Goal: Task Accomplishment & Management: Use online tool/utility

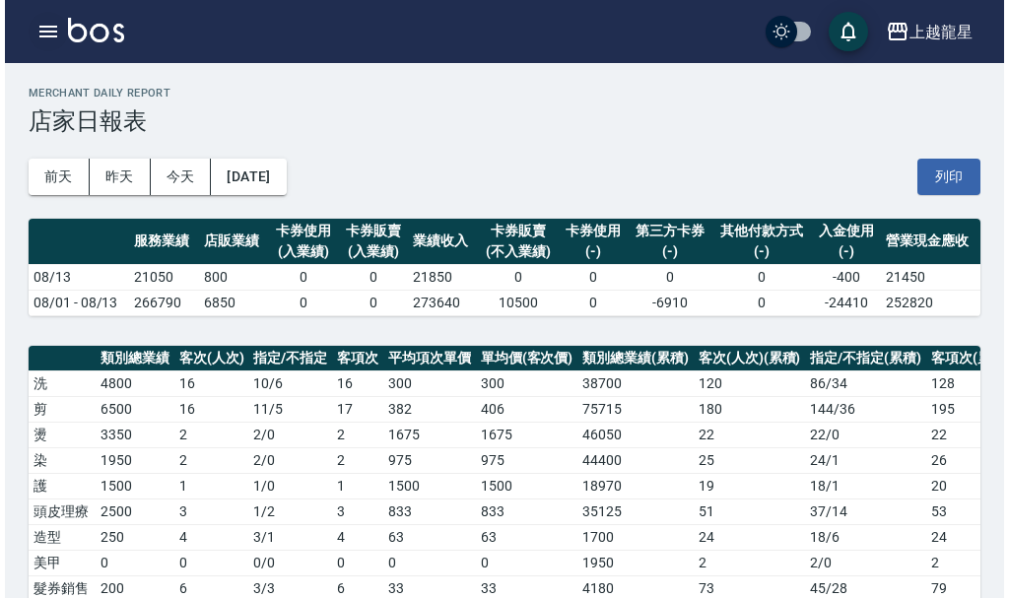
scroll to position [591, 0]
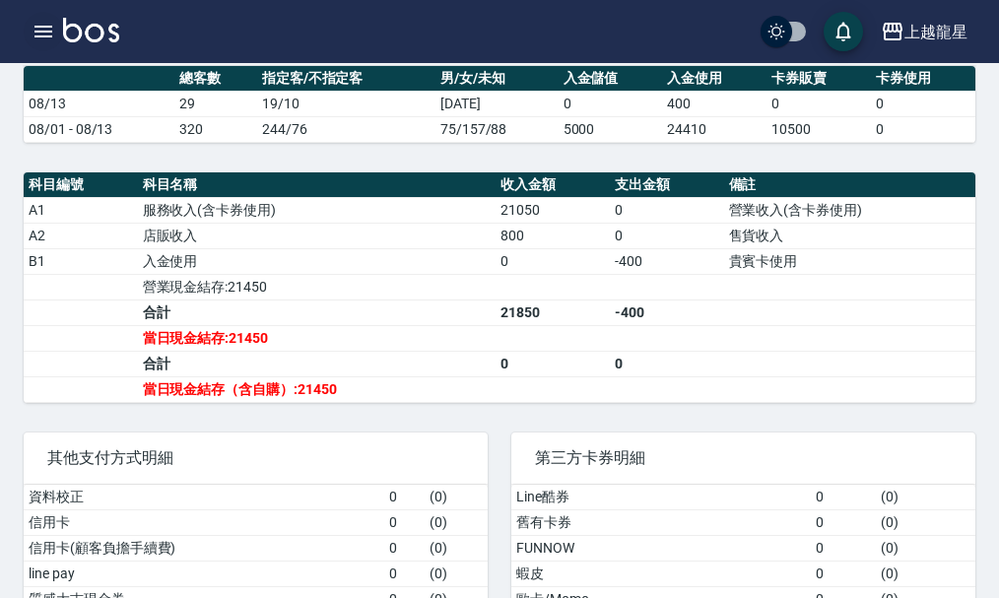
click at [38, 28] on icon "button" at bounding box center [43, 32] width 18 height 12
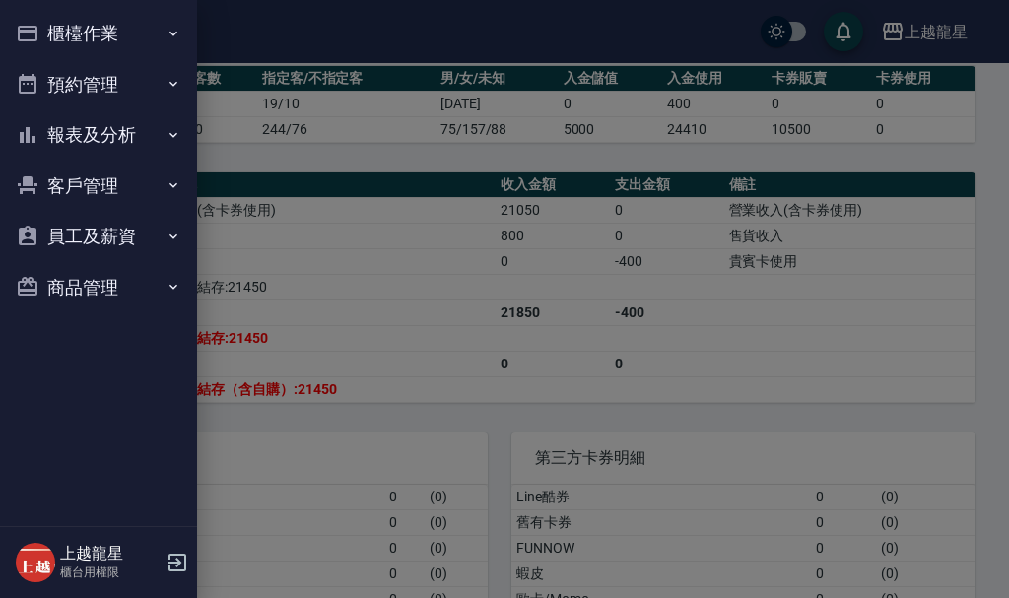
click at [60, 28] on button "櫃檯作業" at bounding box center [98, 33] width 181 height 51
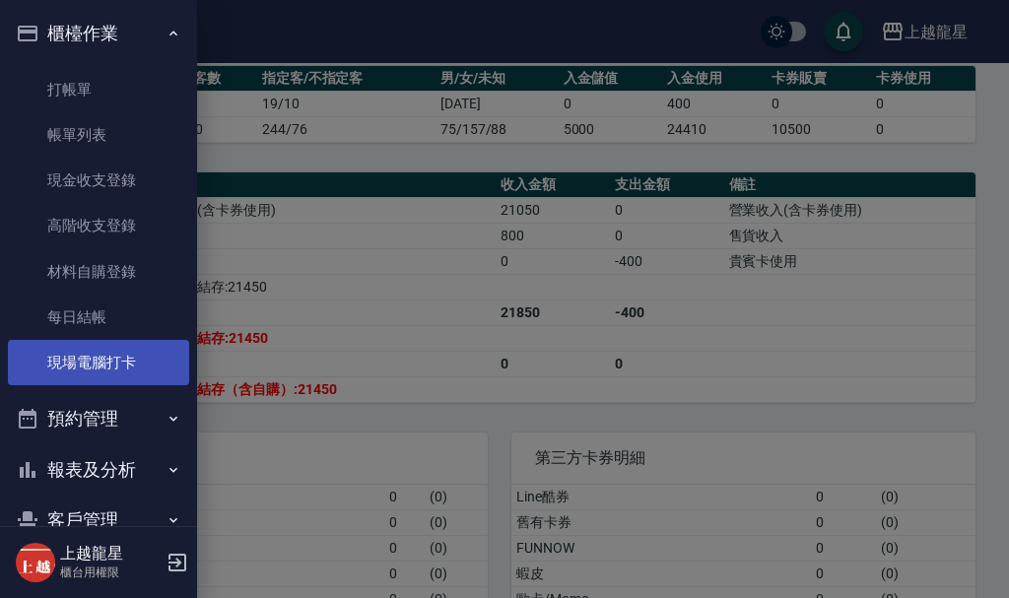
click at [103, 373] on link "現場電腦打卡" at bounding box center [98, 362] width 181 height 45
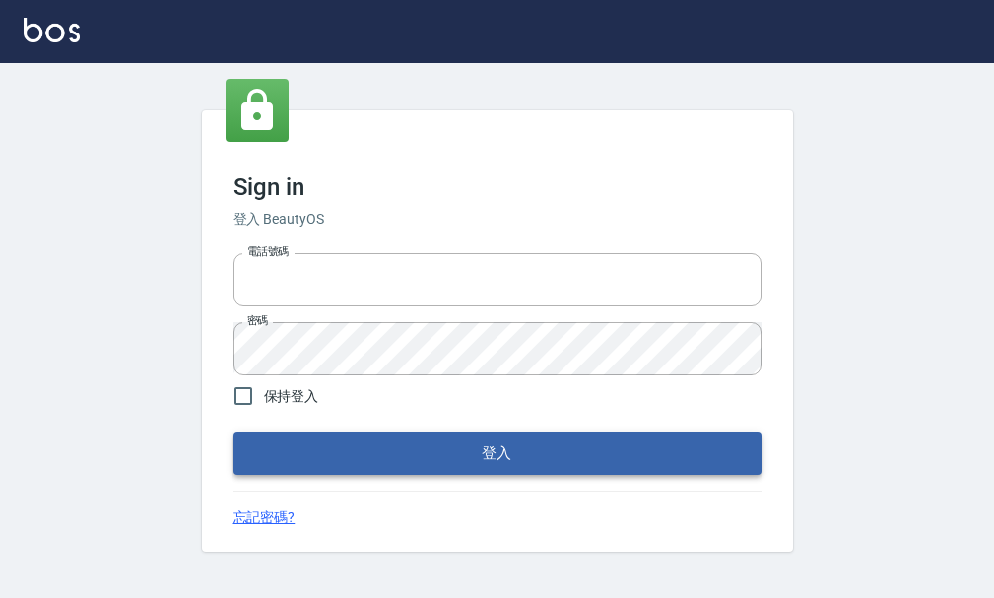
type input "25033354"
click at [480, 468] on button "登入" at bounding box center [497, 452] width 528 height 41
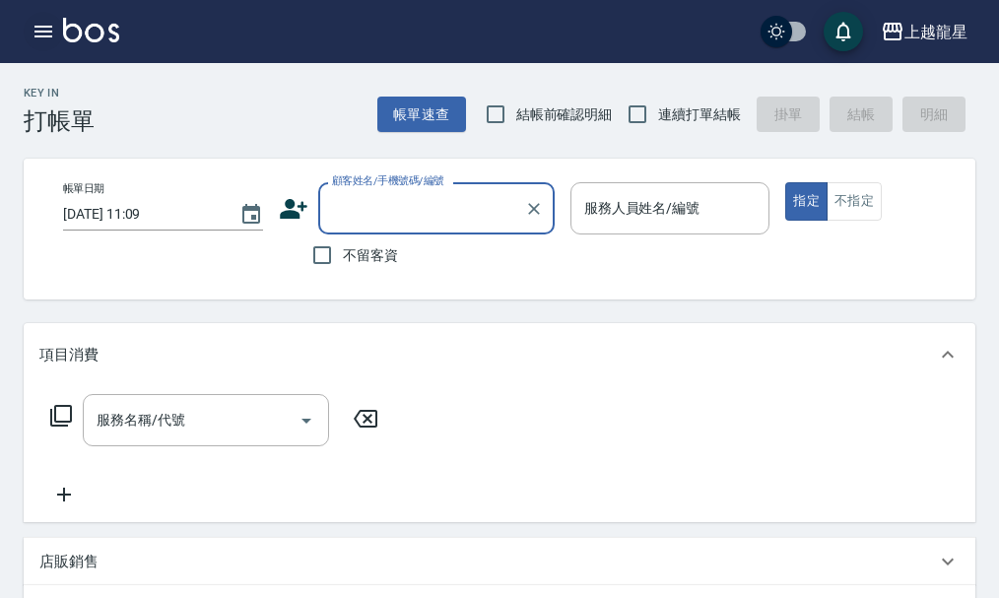
click at [54, 30] on icon "button" at bounding box center [44, 32] width 24 height 24
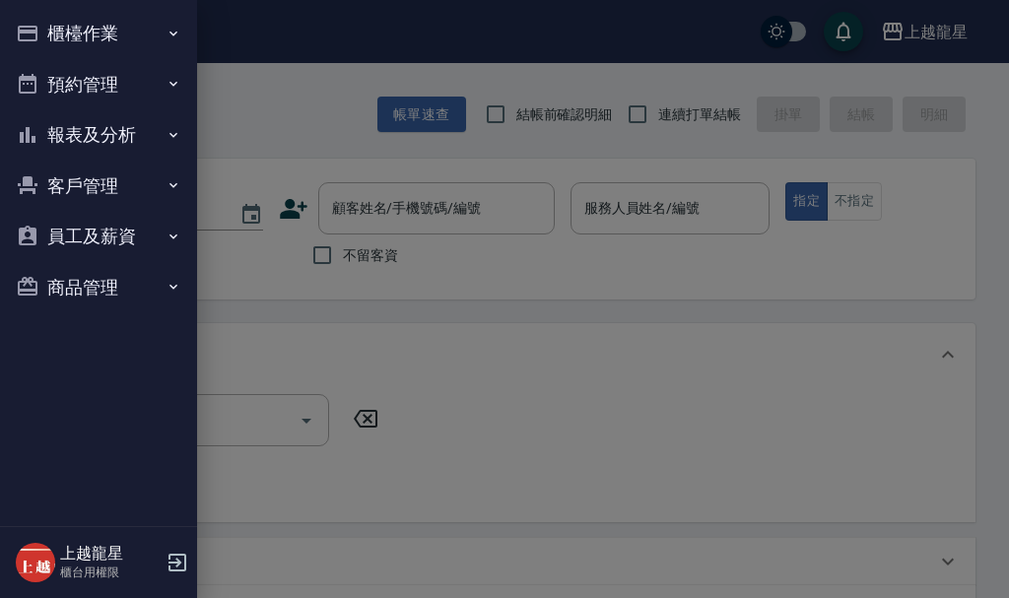
click at [85, 28] on button "櫃檯作業" at bounding box center [98, 33] width 181 height 51
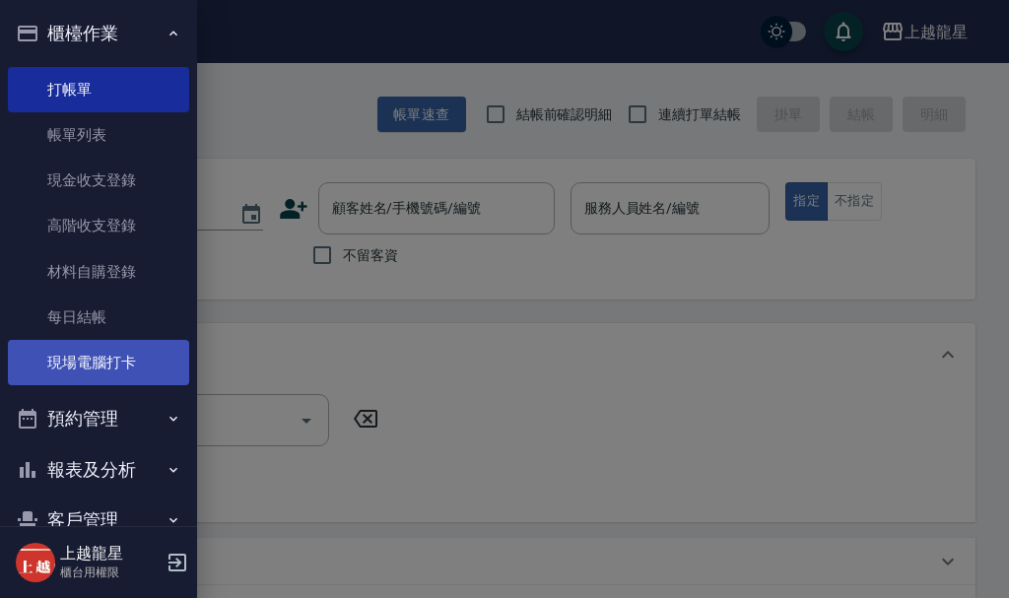
click at [118, 369] on link "現場電腦打卡" at bounding box center [98, 362] width 181 height 45
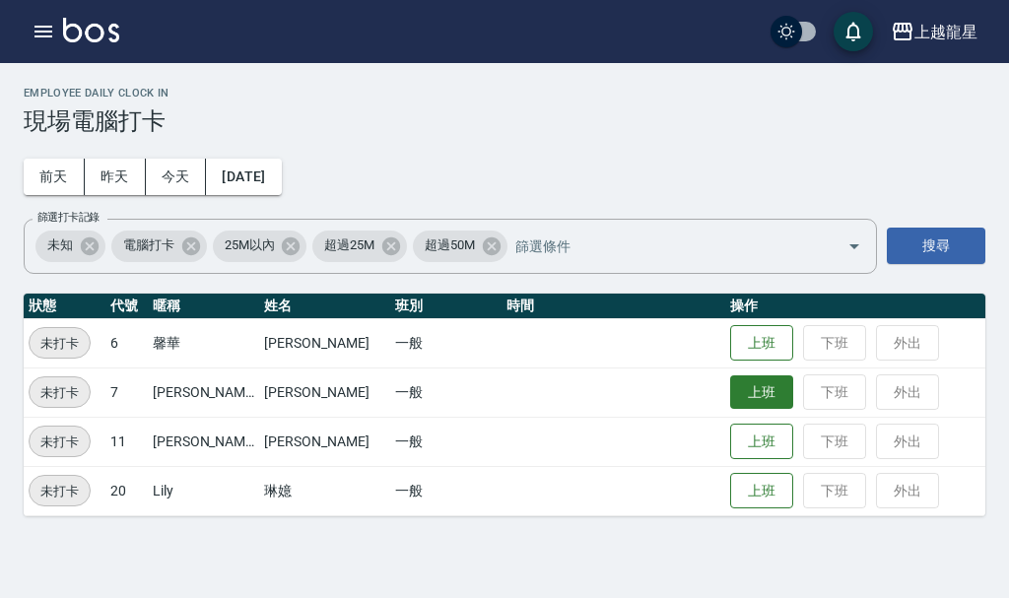
click at [743, 386] on button "上班" at bounding box center [761, 392] width 63 height 34
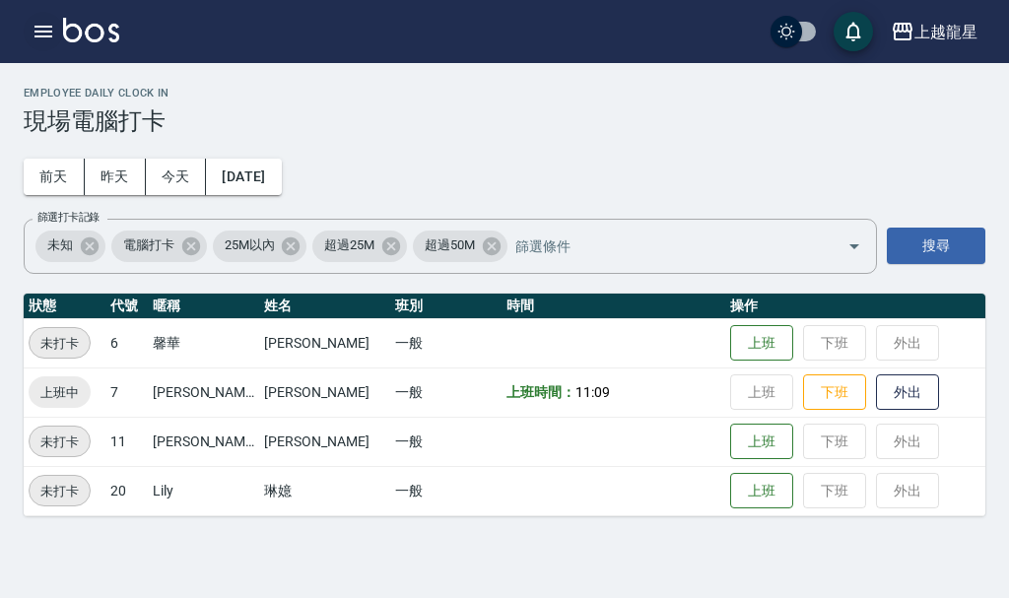
click at [37, 31] on icon "button" at bounding box center [43, 32] width 18 height 12
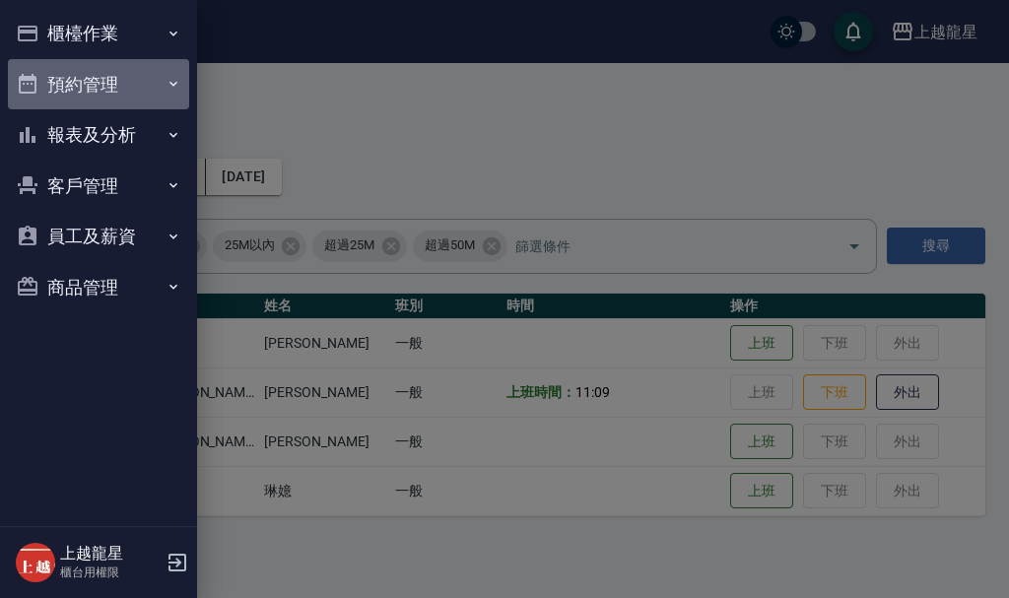
click at [118, 74] on button "預約管理" at bounding box center [98, 84] width 181 height 51
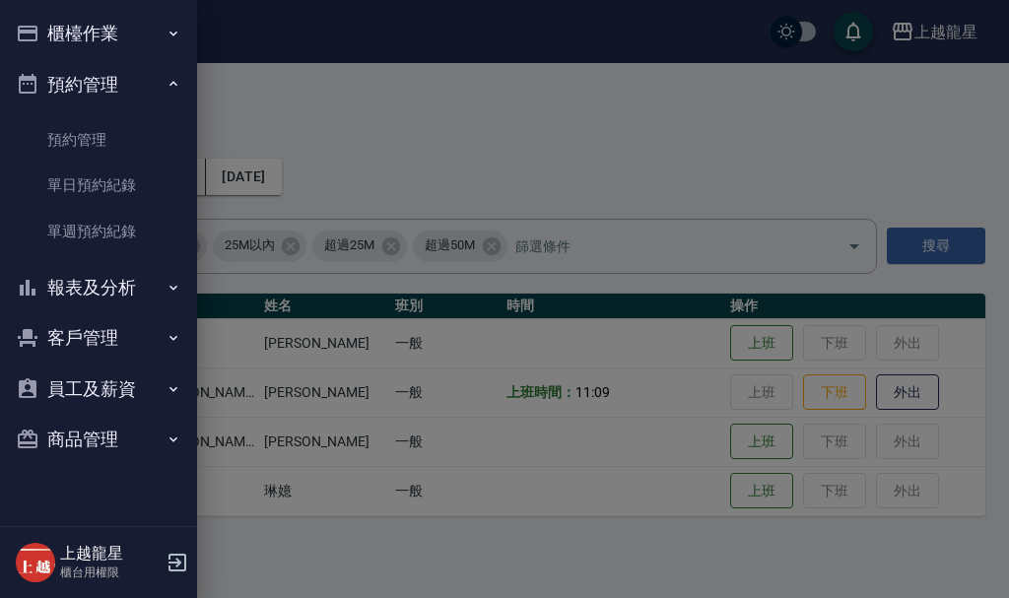
click at [184, 93] on button "預約管理" at bounding box center [98, 84] width 181 height 51
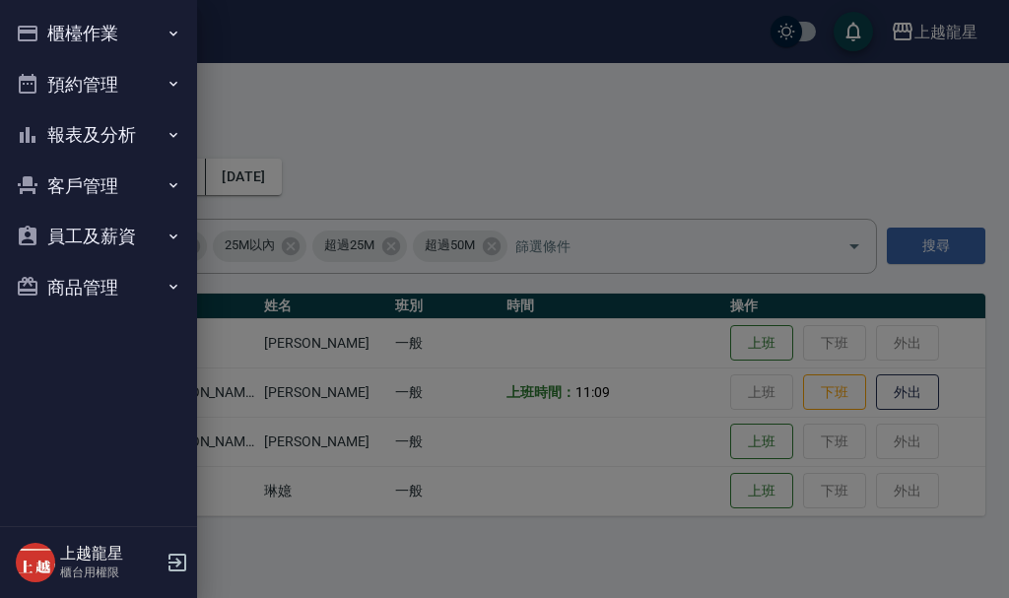
click at [135, 146] on button "報表及分析" at bounding box center [98, 134] width 181 height 51
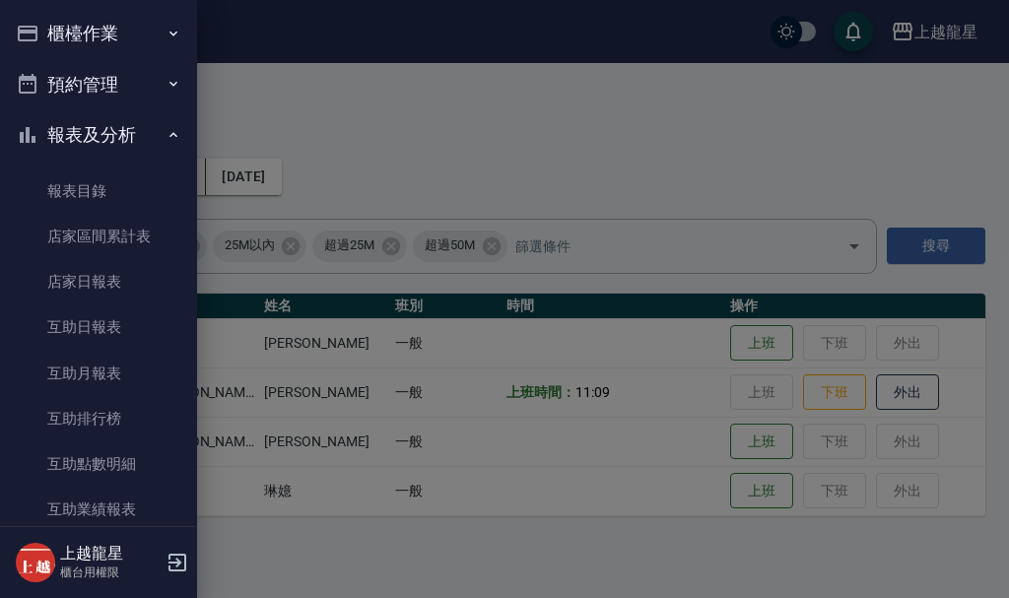
click at [169, 140] on button "報表及分析" at bounding box center [98, 134] width 181 height 51
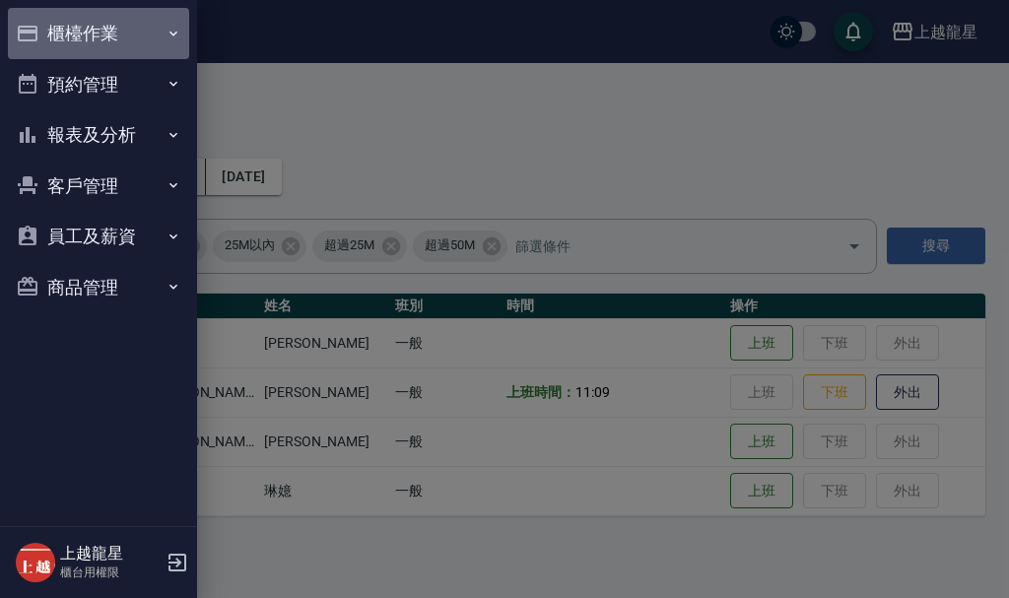
click at [113, 43] on button "櫃檯作業" at bounding box center [98, 33] width 181 height 51
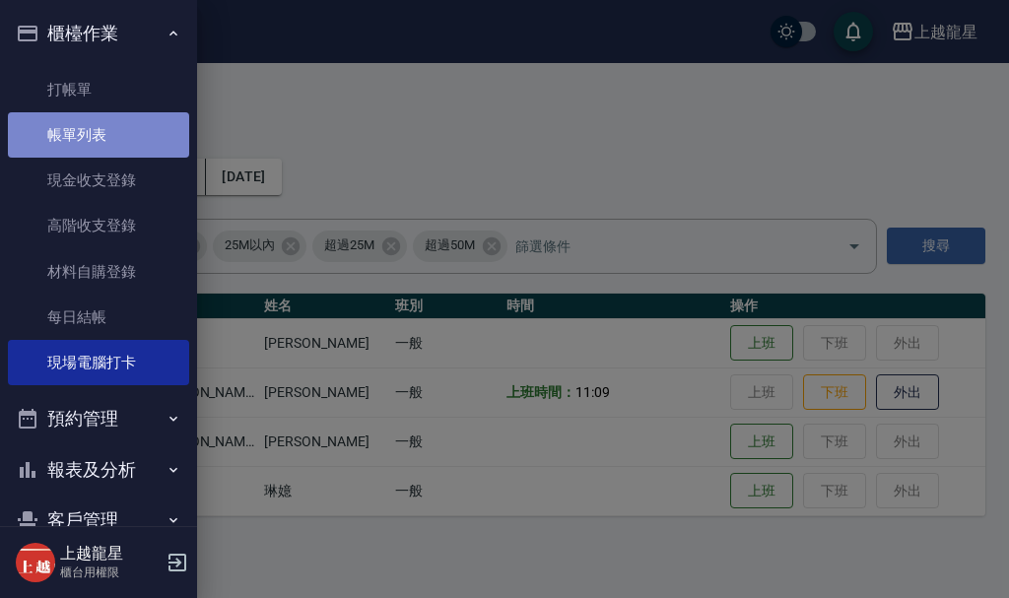
click at [110, 134] on link "帳單列表" at bounding box center [98, 134] width 181 height 45
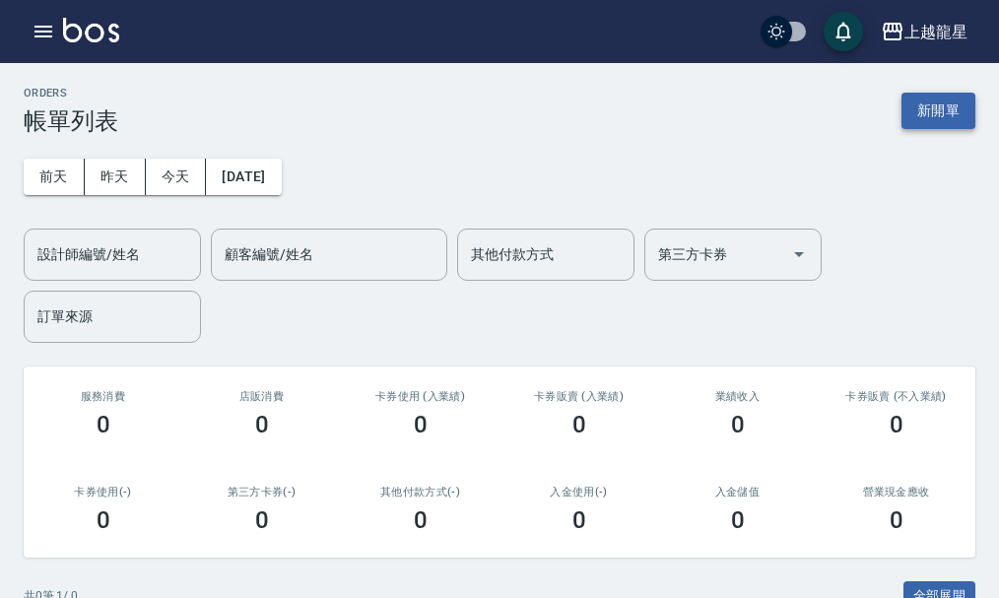
click at [903, 120] on button "新開單" at bounding box center [938, 111] width 74 height 36
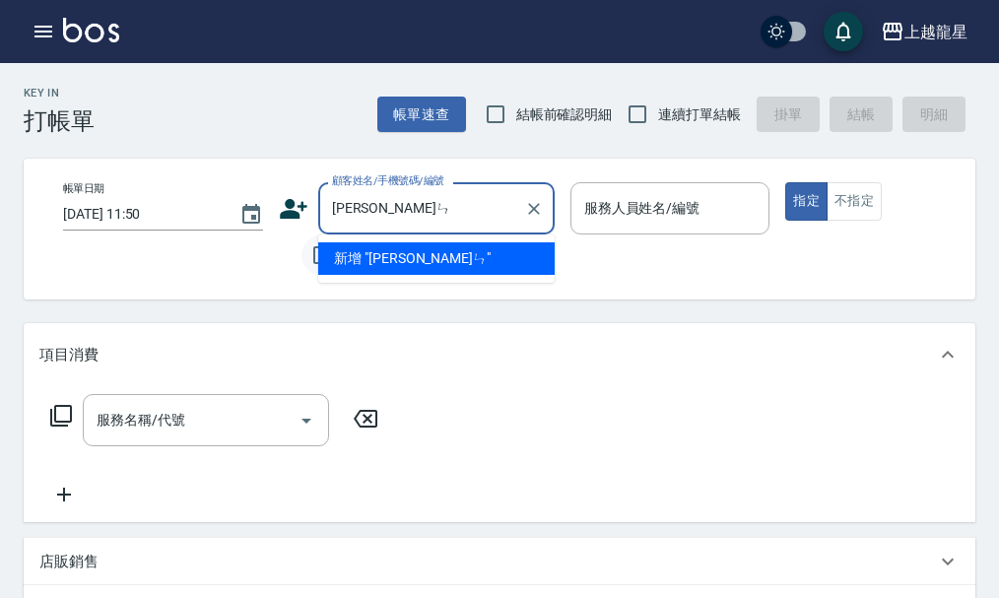
type input "陳胤"
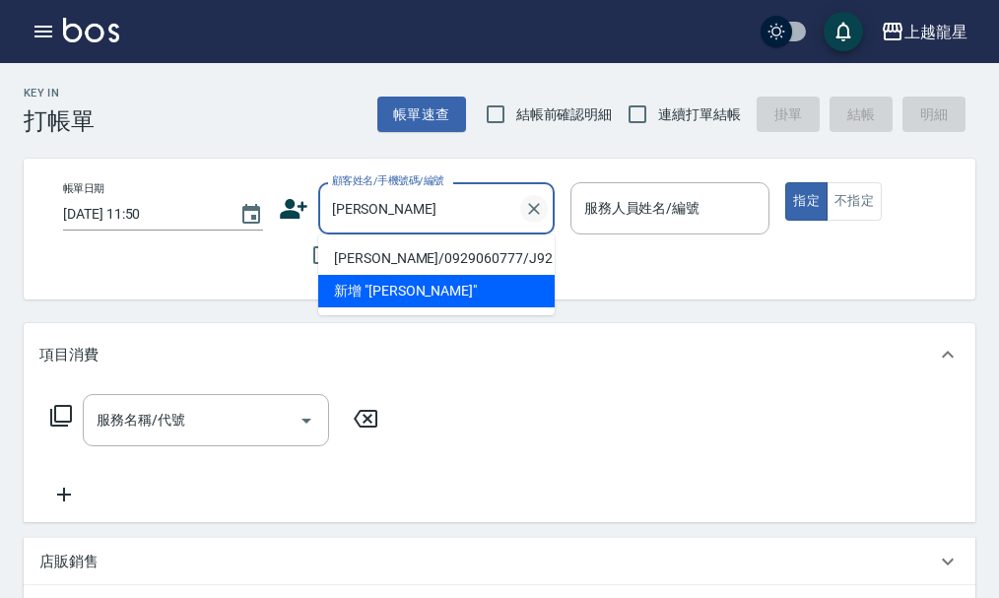
click at [534, 211] on icon "Clear" at bounding box center [534, 209] width 20 height 20
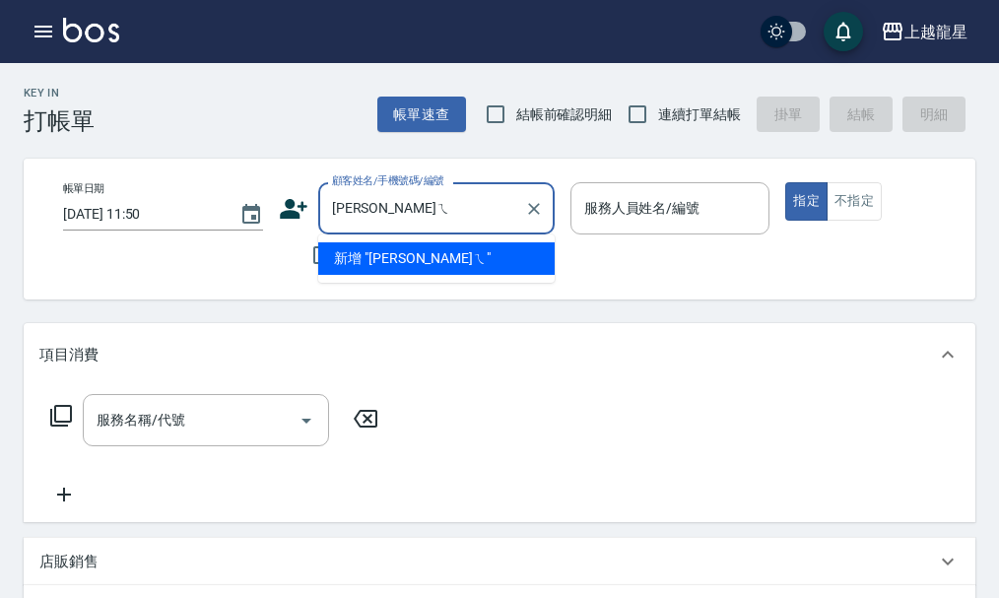
type input "吳美"
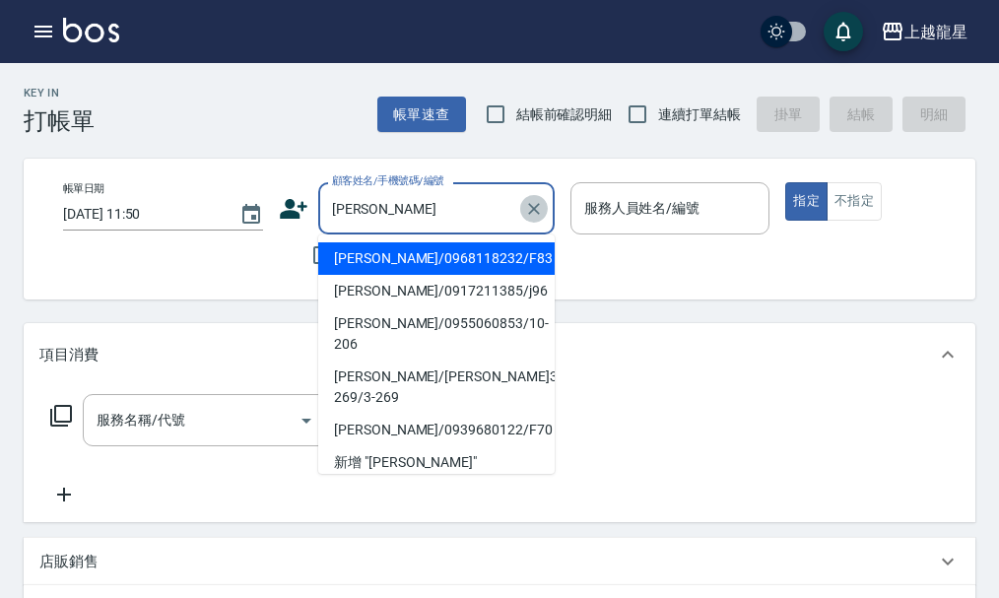
click at [529, 210] on icon "Clear" at bounding box center [534, 209] width 20 height 20
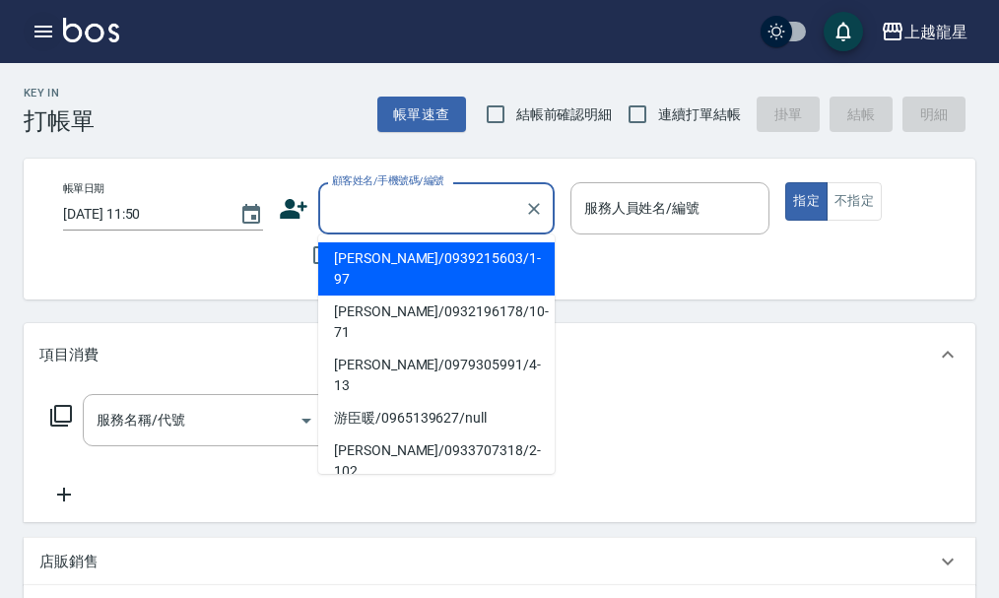
click at [51, 27] on icon "button" at bounding box center [43, 32] width 18 height 12
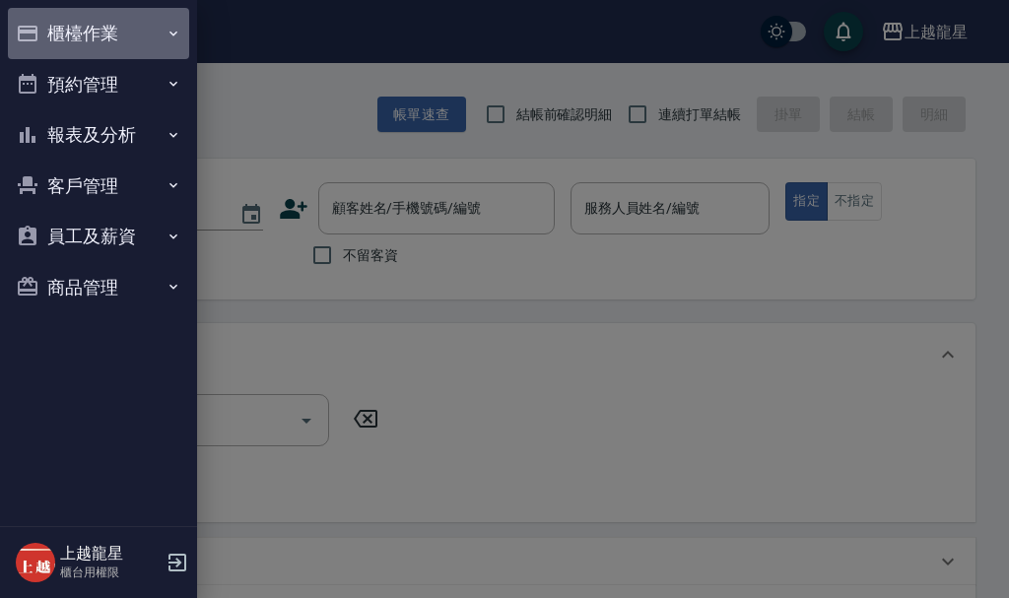
click at [121, 25] on button "櫃檯作業" at bounding box center [98, 33] width 181 height 51
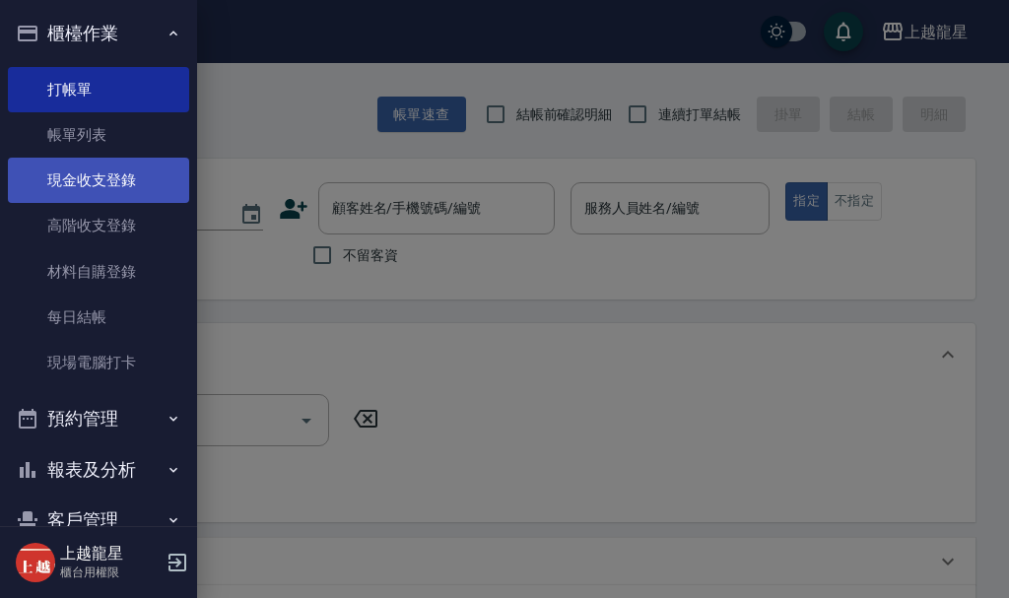
click at [141, 168] on link "現金收支登錄" at bounding box center [98, 180] width 181 height 45
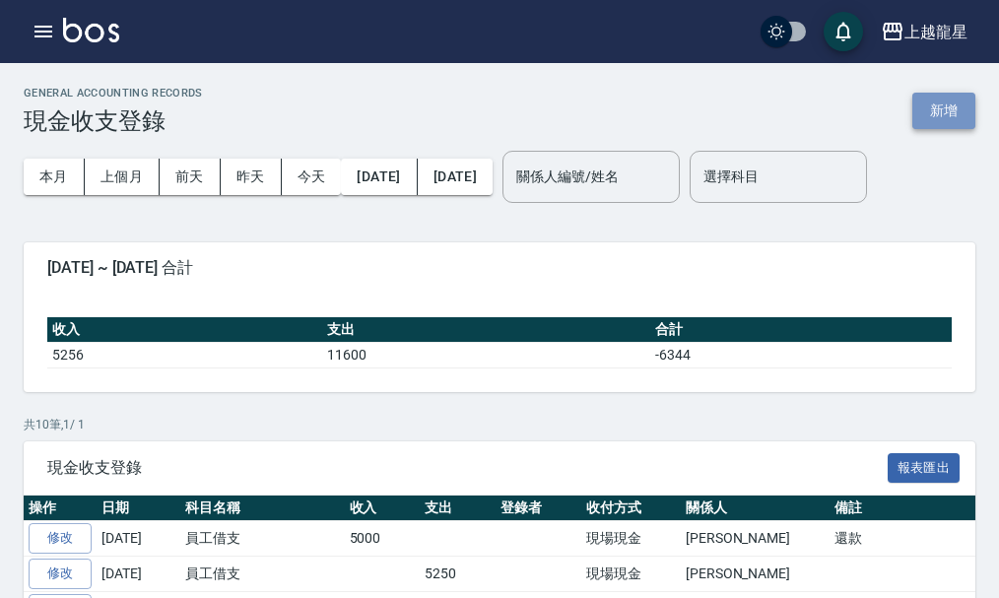
click at [942, 116] on button "新增" at bounding box center [943, 111] width 63 height 36
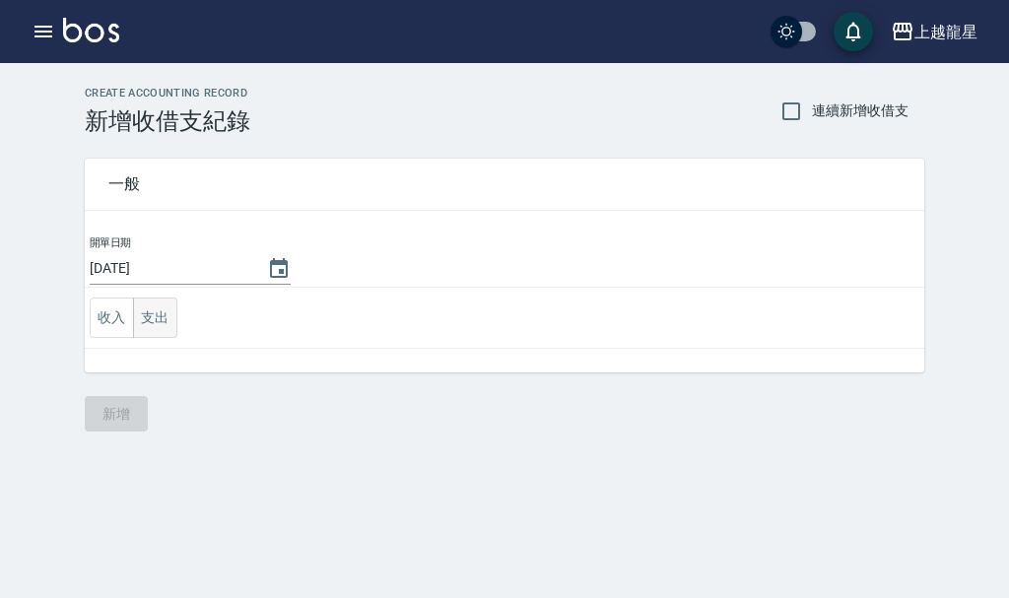
click at [166, 318] on button "支出" at bounding box center [155, 318] width 44 height 40
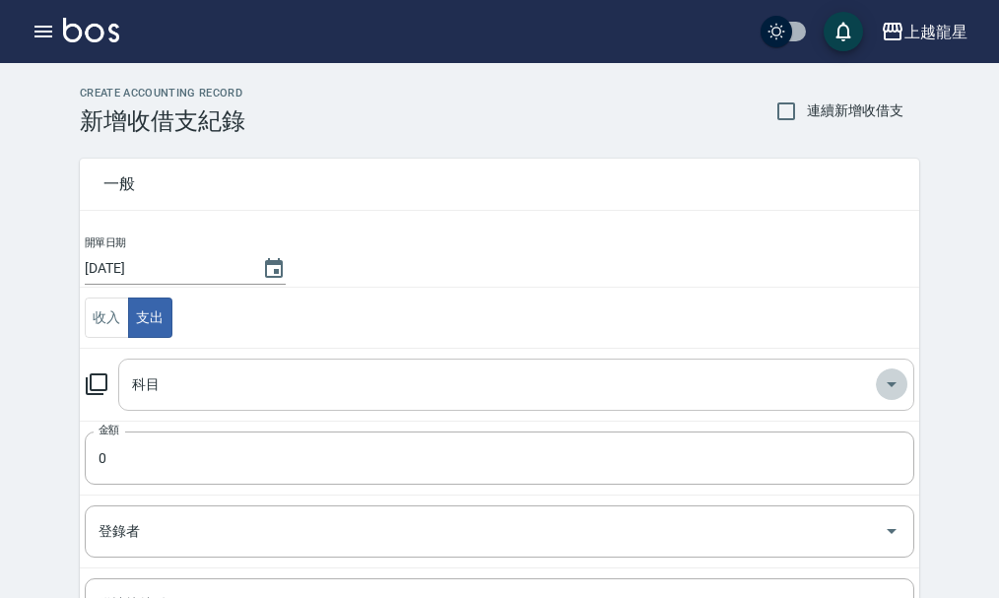
click at [885, 380] on icon "Open" at bounding box center [892, 384] width 24 height 24
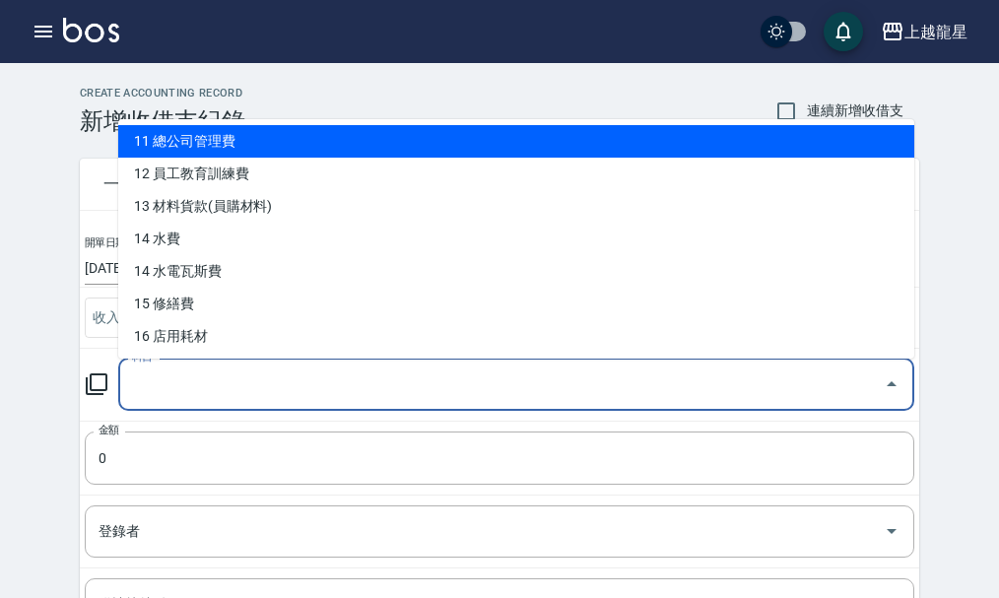
scroll to position [394, 0]
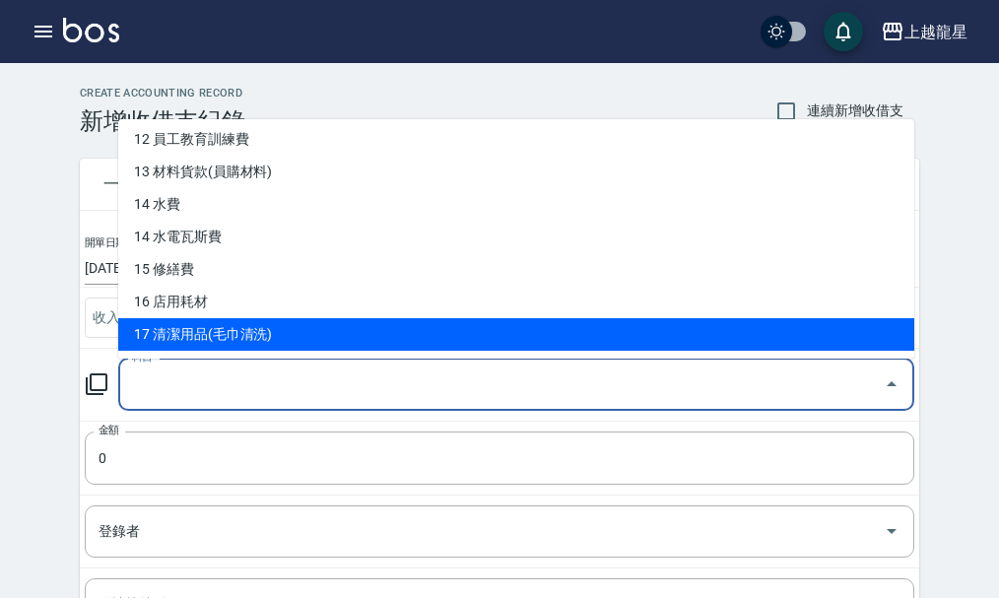
click at [251, 333] on li "17 清潔用品(毛巾清洗)" at bounding box center [516, 334] width 796 height 33
type input "17 清潔用品(毛巾清洗)"
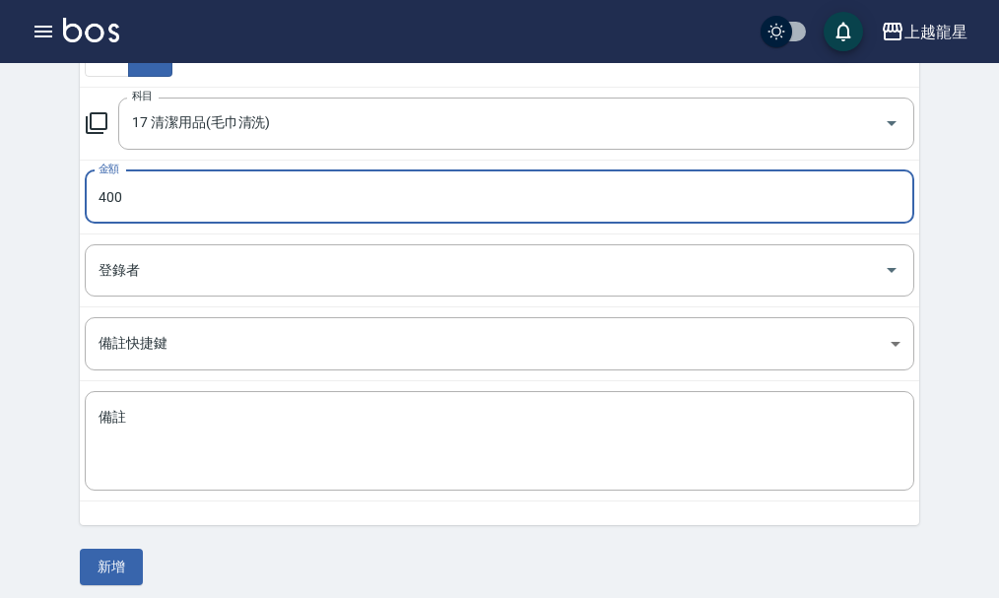
scroll to position [272, 0]
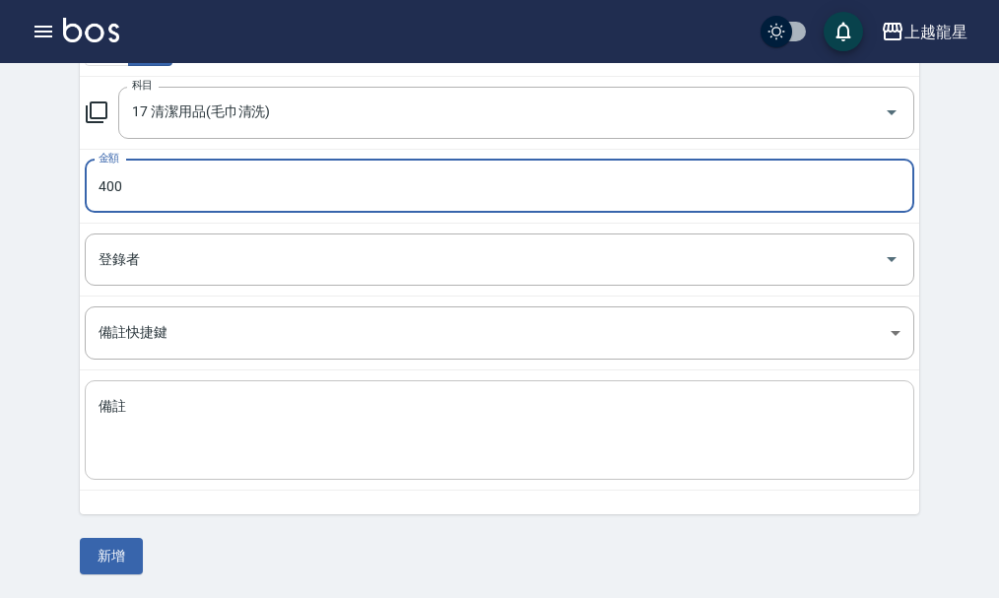
type input "400"
click at [141, 453] on textarea "備註" at bounding box center [500, 430] width 802 height 67
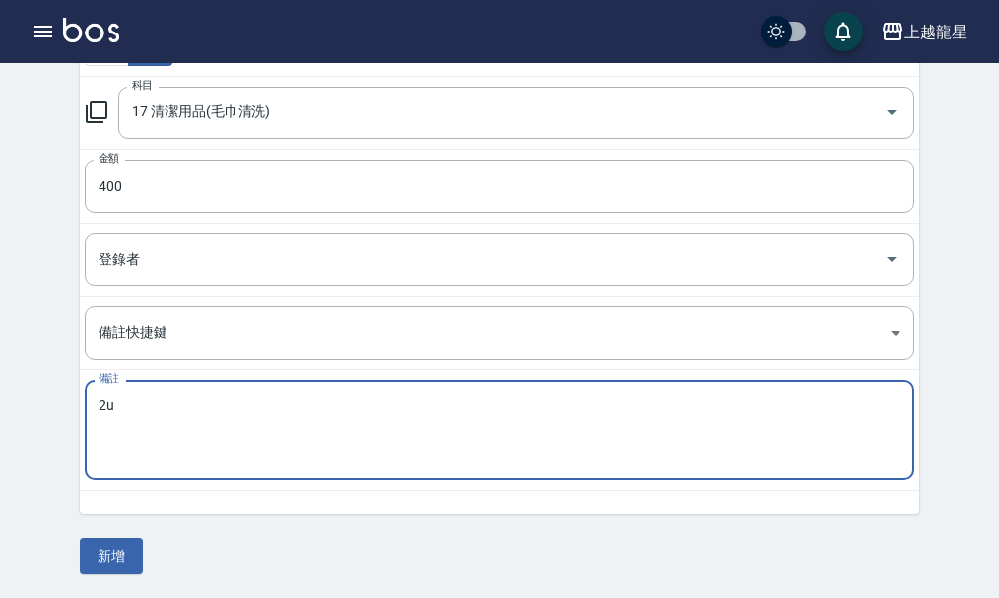
type textarea "2"
type textarea "地墊.芳香劑"
click at [132, 557] on button "新增" at bounding box center [111, 556] width 63 height 36
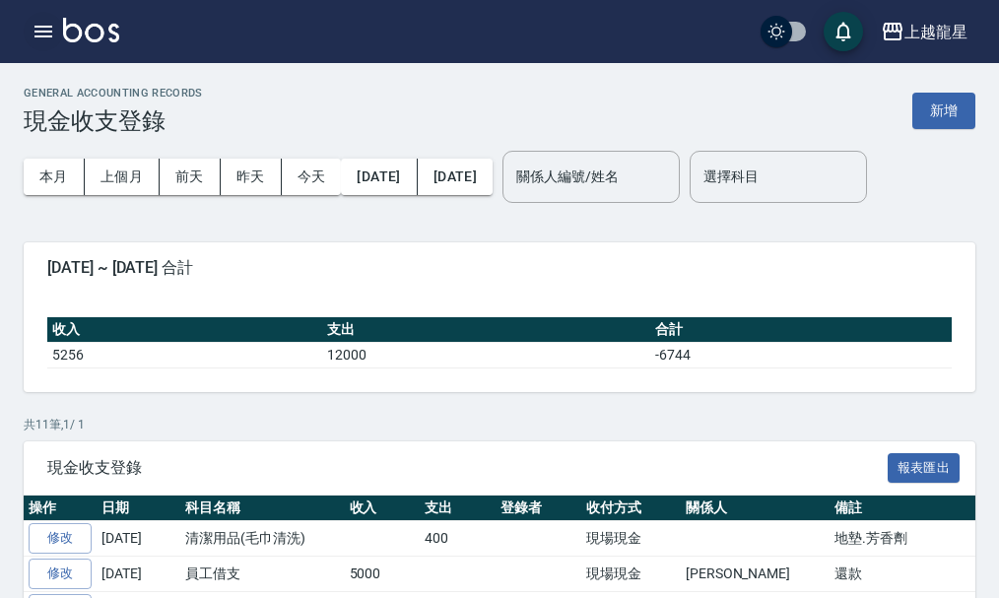
click at [47, 39] on icon "button" at bounding box center [44, 32] width 24 height 24
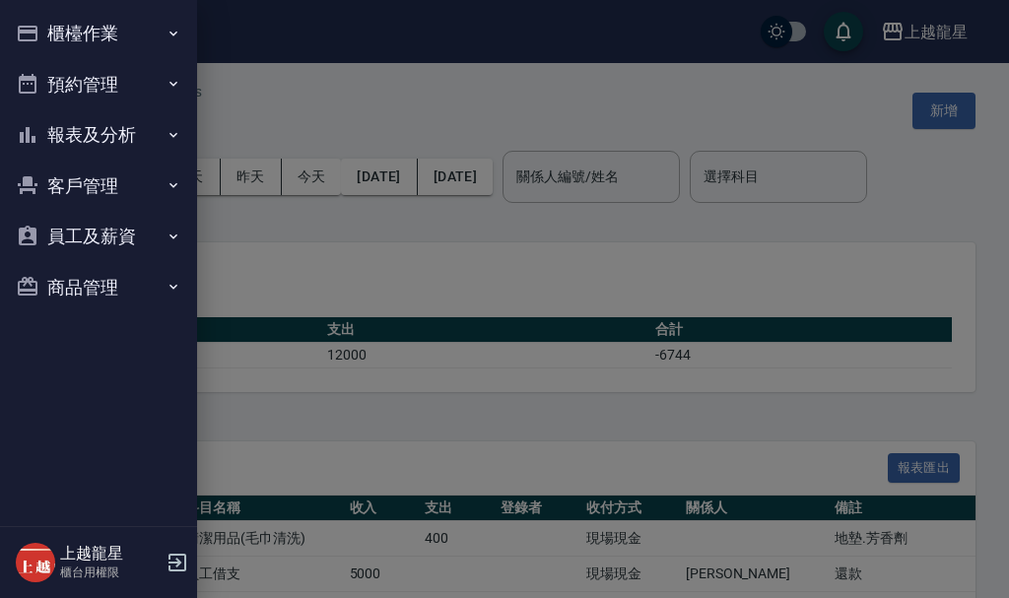
click at [59, 33] on button "櫃檯作業" at bounding box center [98, 33] width 181 height 51
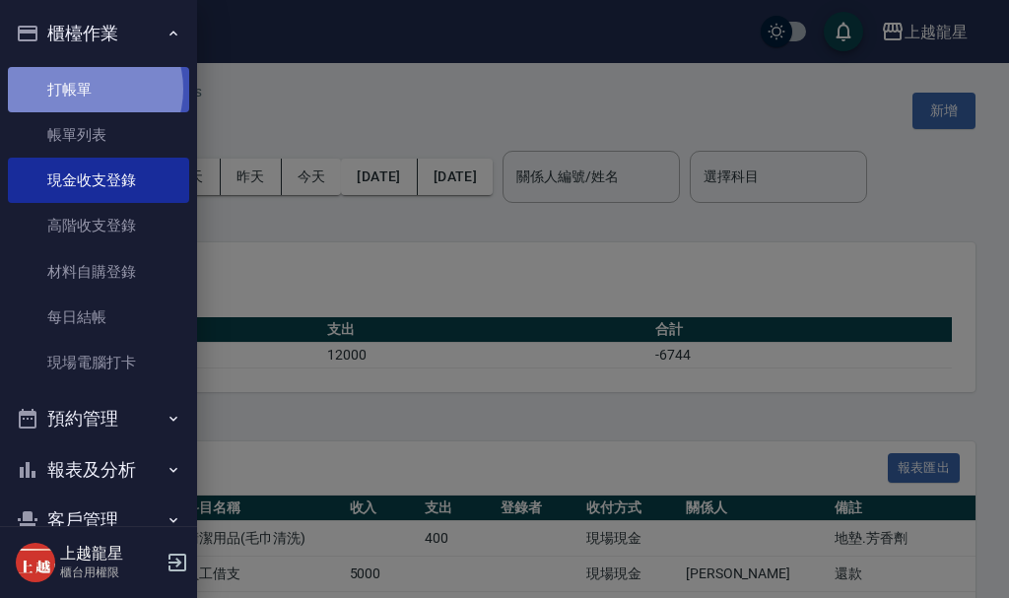
click at [89, 89] on link "打帳單" at bounding box center [98, 89] width 181 height 45
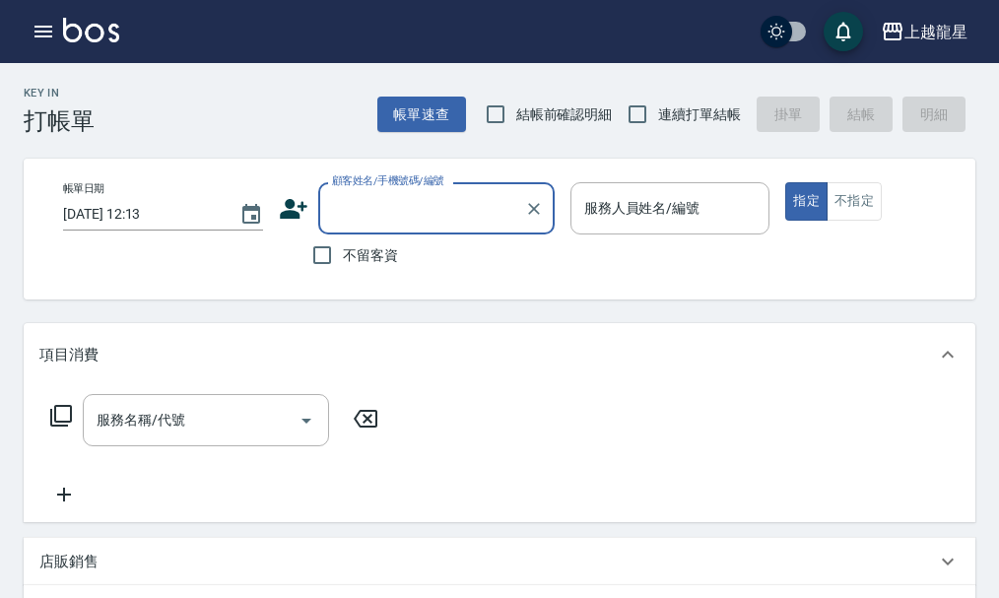
click at [370, 245] on span "不留客資" at bounding box center [370, 255] width 55 height 21
click at [343, 245] on input "不留客資" at bounding box center [321, 254] width 41 height 41
checkbox input "true"
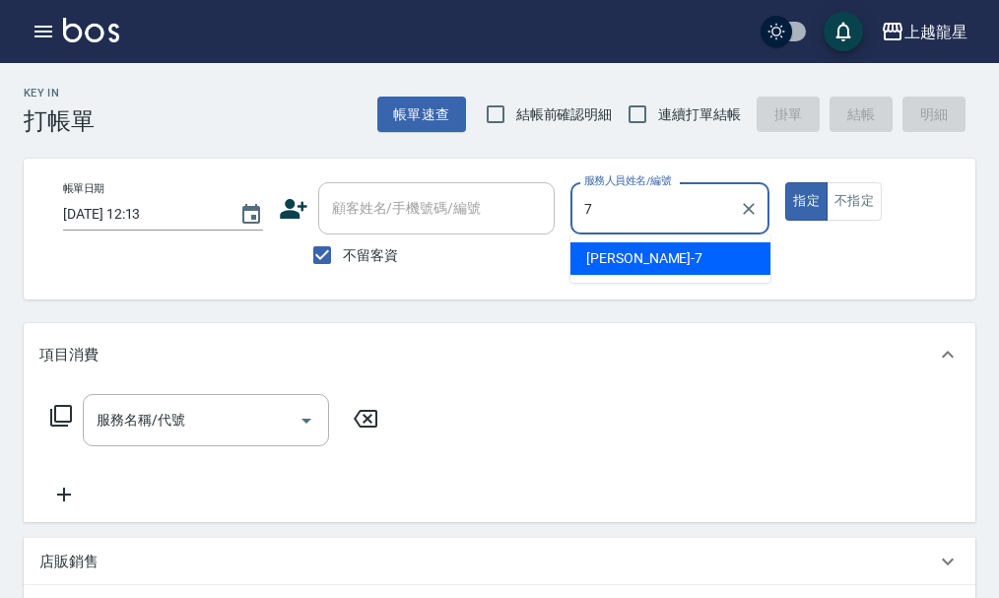
type input "雅君-7"
type button "true"
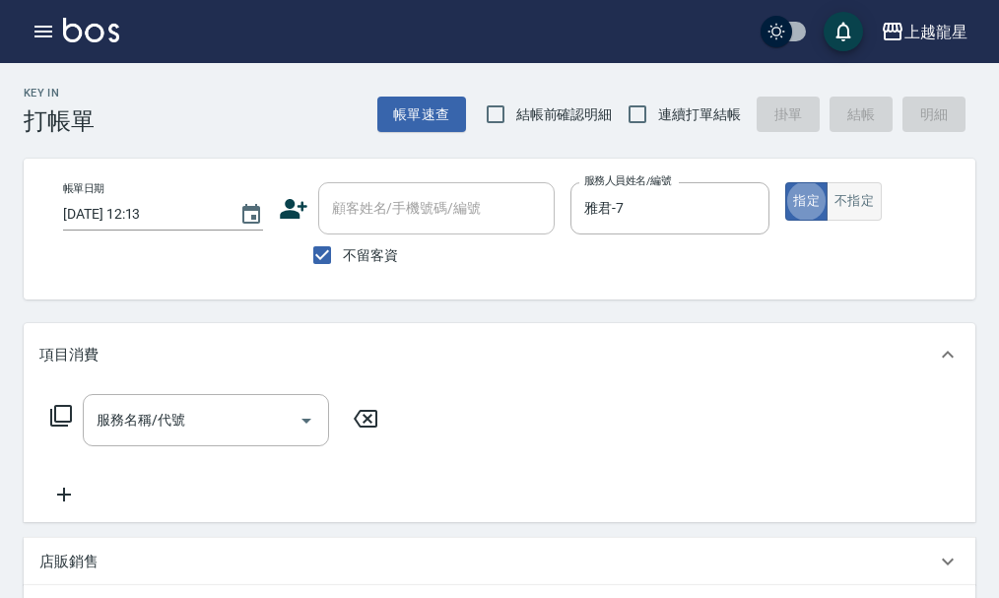
click at [847, 210] on button "不指定" at bounding box center [854, 201] width 55 height 38
click at [226, 437] on input "服務名稱/代號" at bounding box center [191, 420] width 199 height 34
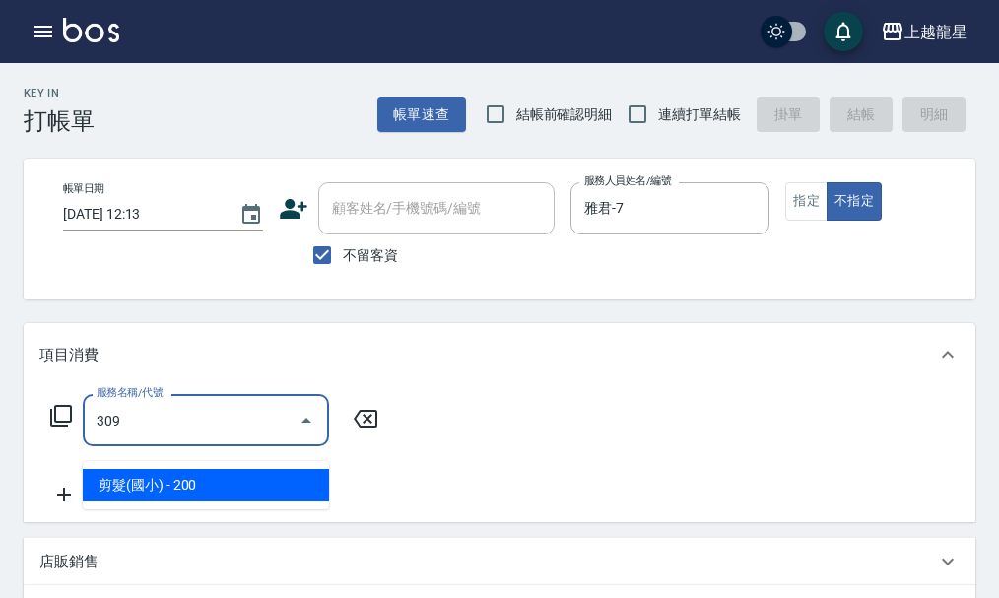
type input "剪髮(國小)(309)"
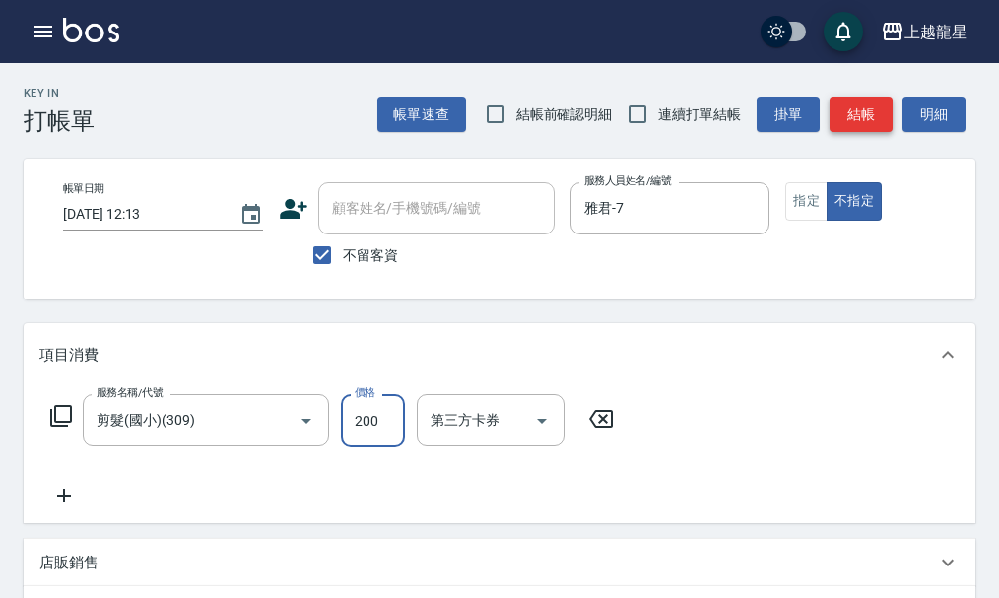
click at [866, 108] on button "結帳" at bounding box center [861, 115] width 63 height 36
